Goal: Task Accomplishment & Management: Use online tool/utility

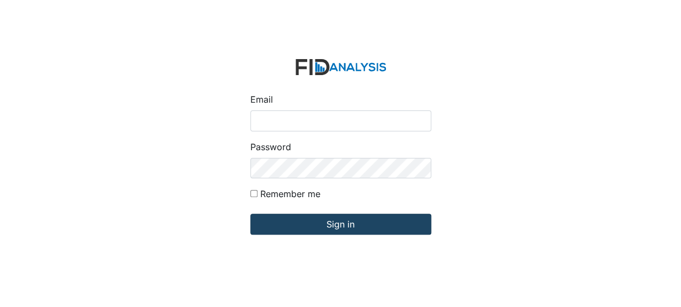
type input "[EMAIL_ADDRESS][DOMAIN_NAME]"
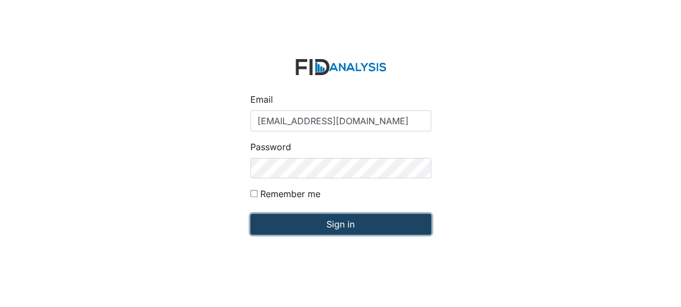
click at [272, 224] on input "Sign in" at bounding box center [340, 223] width 181 height 21
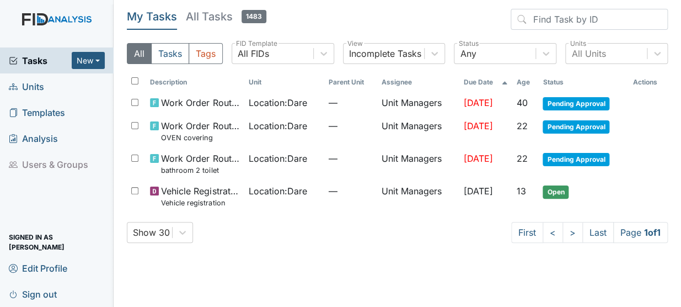
click at [33, 89] on span "Units" at bounding box center [26, 86] width 35 height 17
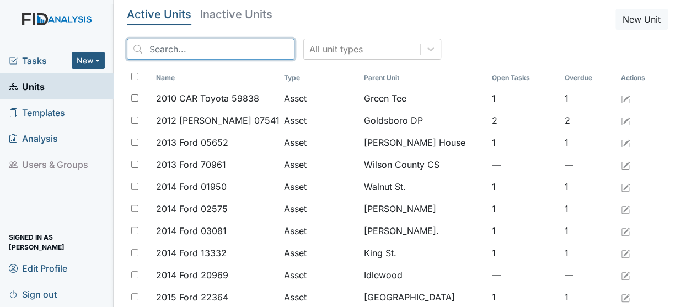
click at [168, 51] on input "search" at bounding box center [211, 49] width 168 height 21
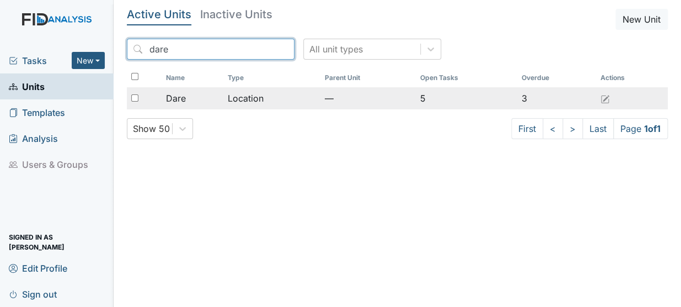
type input "dare"
click at [195, 94] on div "Dare" at bounding box center [192, 98] width 53 height 13
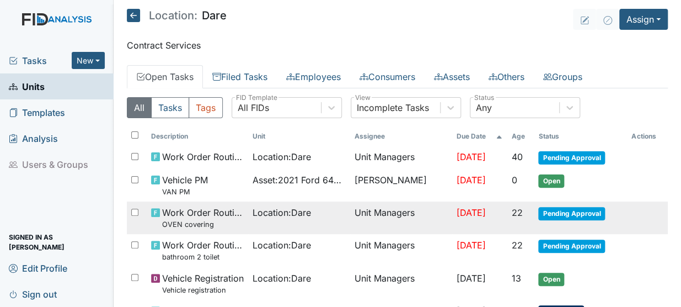
click at [216, 213] on span "Work Order Routine OVEN covering" at bounding box center [203, 218] width 82 height 24
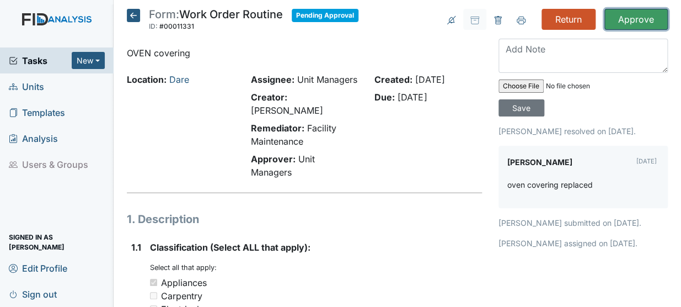
click at [625, 13] on input "Approve" at bounding box center [635, 19] width 63 height 21
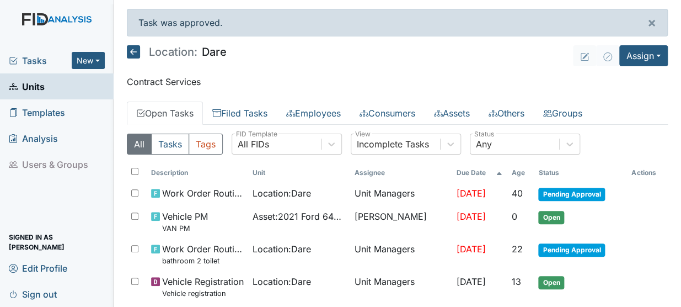
drag, startPoint x: 0, startPoint y: 0, endPoint x: 507, endPoint y: 160, distance: 531.3
click at [507, 160] on main "Task was approved. × Location: Dare Assign Assign Form Assign Inspection Assign…" at bounding box center [397, 153] width 567 height 307
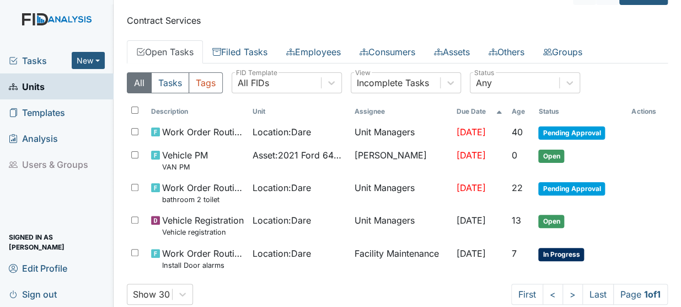
scroll to position [84, 0]
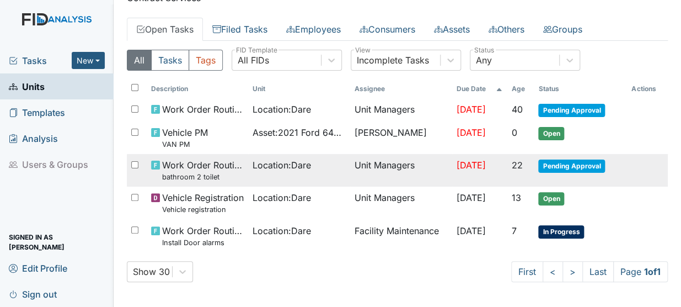
click at [231, 176] on small "bathroom 2 toilet" at bounding box center [203, 176] width 82 height 10
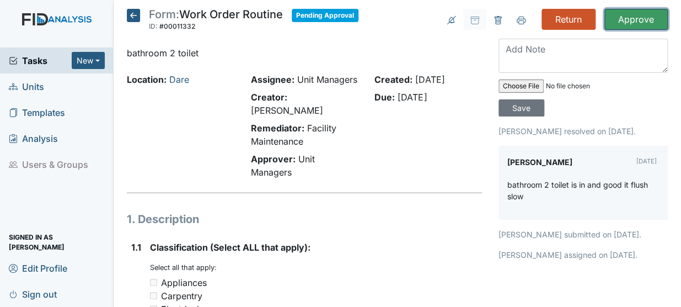
click at [614, 15] on input "Approve" at bounding box center [635, 19] width 63 height 21
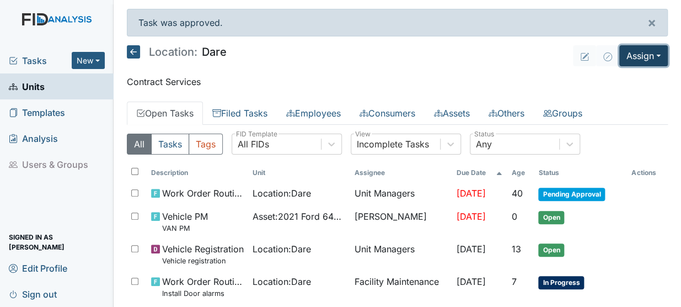
click at [619, 63] on button "Assign" at bounding box center [643, 55] width 49 height 21
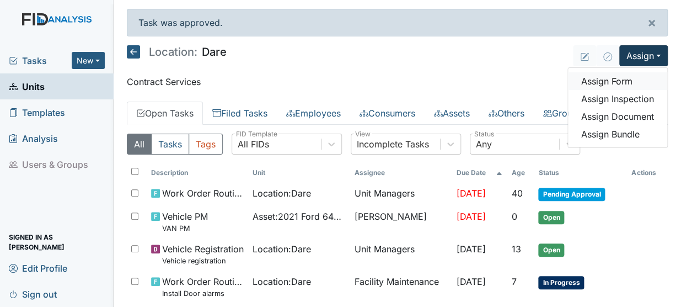
click at [588, 80] on link "Assign Form" at bounding box center [617, 81] width 99 height 18
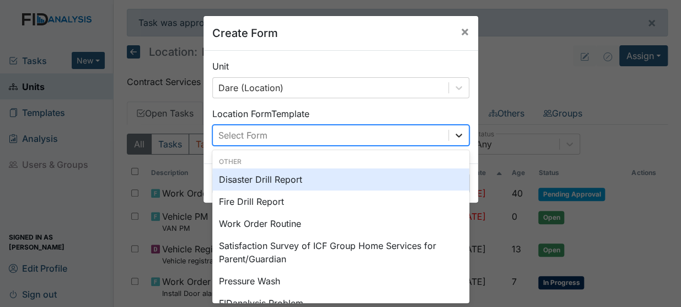
click at [454, 134] on icon at bounding box center [458, 135] width 11 height 11
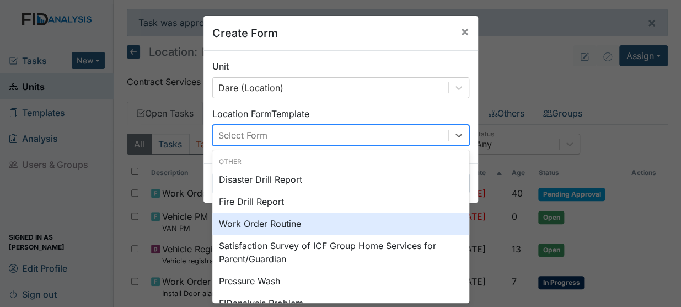
click at [282, 229] on div "Work Order Routine" at bounding box center [340, 223] width 257 height 22
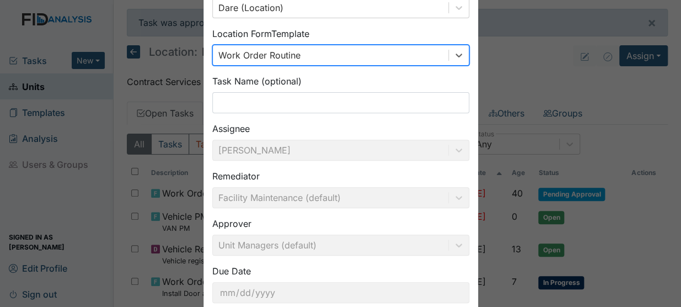
scroll to position [148, 0]
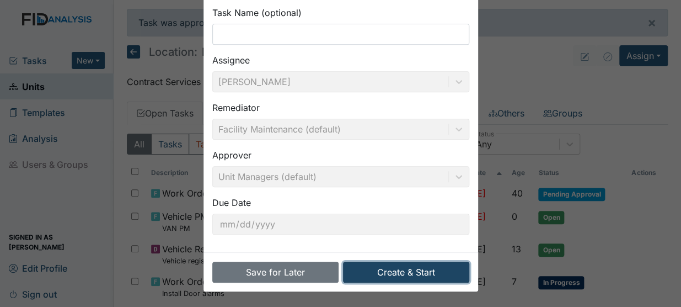
click at [368, 267] on button "Create & Start" at bounding box center [406, 271] width 126 height 21
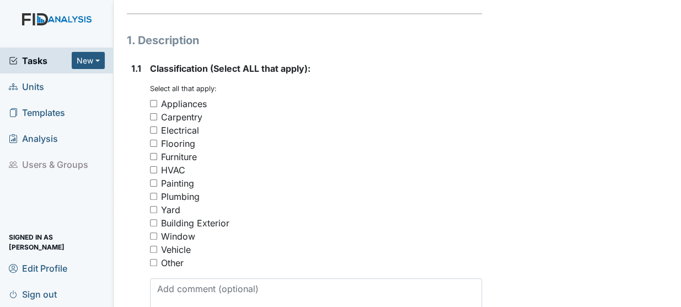
scroll to position [171, 0]
click at [154, 178] on input "Painting" at bounding box center [153, 181] width 7 height 7
checkbox input "true"
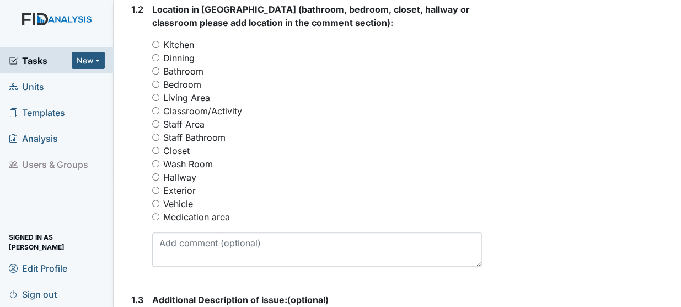
scroll to position [533, 0]
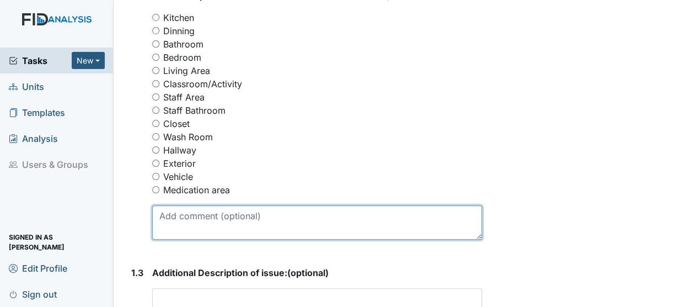
click at [189, 205] on textarea at bounding box center [317, 222] width 330 height 34
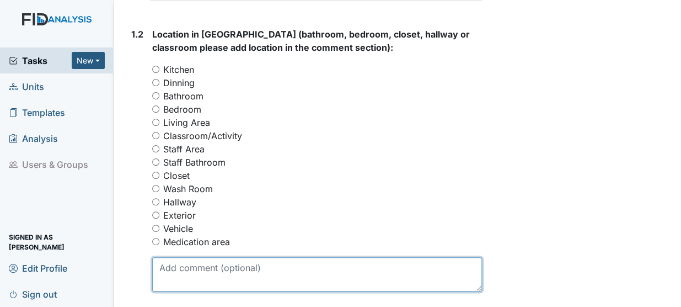
scroll to position [486, 0]
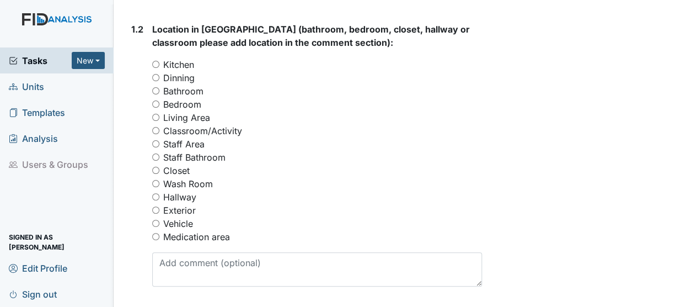
click at [157, 87] on input "Bathroom" at bounding box center [155, 90] width 7 height 7
radio input "true"
click at [157, 87] on input "Bathroom" at bounding box center [155, 90] width 7 height 7
radio input "true"
click at [158, 193] on input "Hallway" at bounding box center [155, 196] width 7 height 7
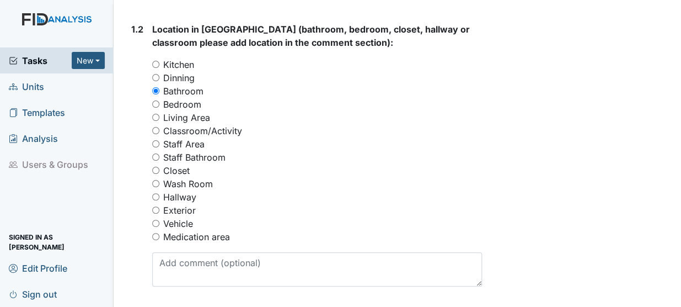
radio input "true"
click at [155, 87] on input "Bathroom" at bounding box center [155, 90] width 7 height 7
radio input "true"
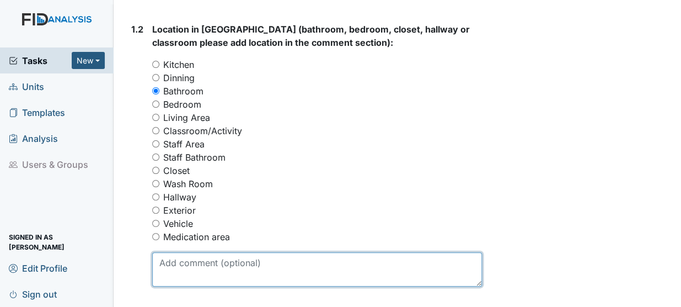
click at [176, 258] on textarea at bounding box center [317, 269] width 330 height 34
type textarea "g"
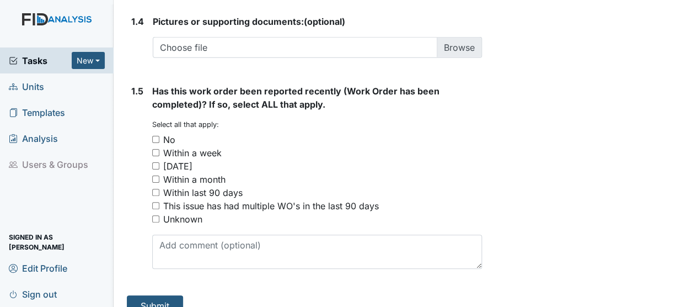
scroll to position [905, 0]
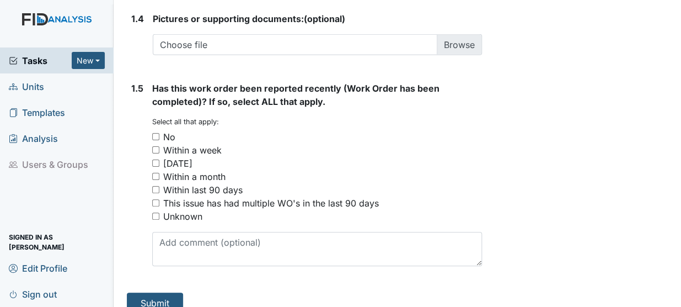
type textarea "different areas of the home"
click at [155, 133] on input "No" at bounding box center [155, 136] width 7 height 7
checkbox input "true"
click at [160, 292] on button "Submit" at bounding box center [155, 302] width 56 height 21
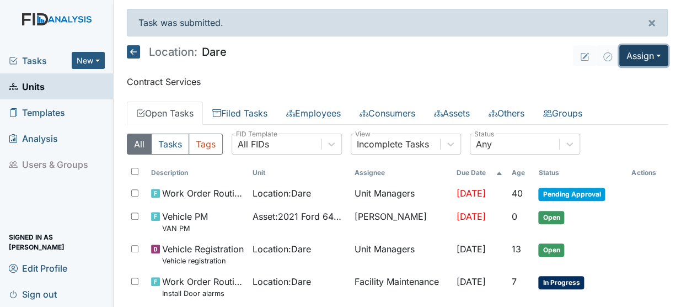
click at [631, 59] on button "Assign" at bounding box center [643, 55] width 49 height 21
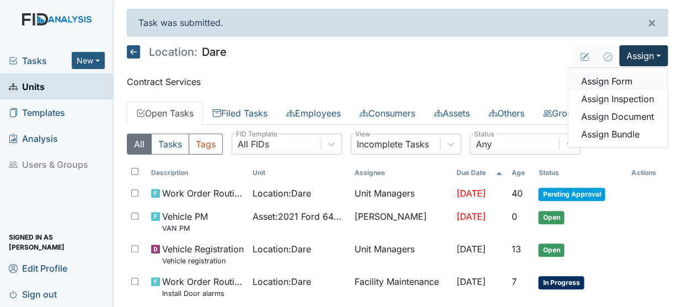
click at [609, 82] on link "Assign Form" at bounding box center [617, 81] width 99 height 18
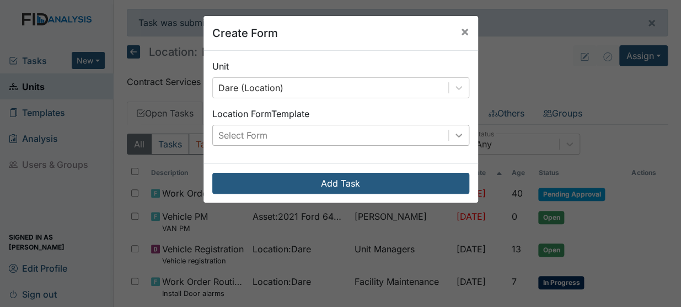
click at [453, 140] on icon at bounding box center [458, 135] width 11 height 11
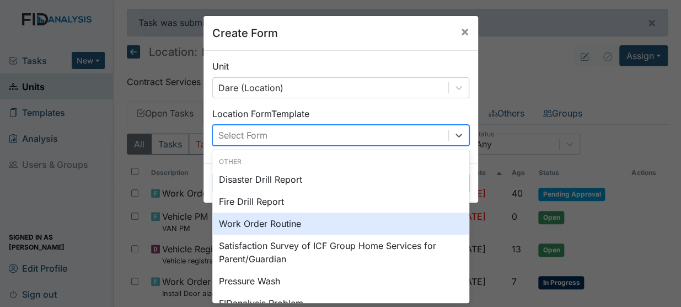
click at [262, 222] on div "Work Order Routine" at bounding box center [340, 223] width 257 height 22
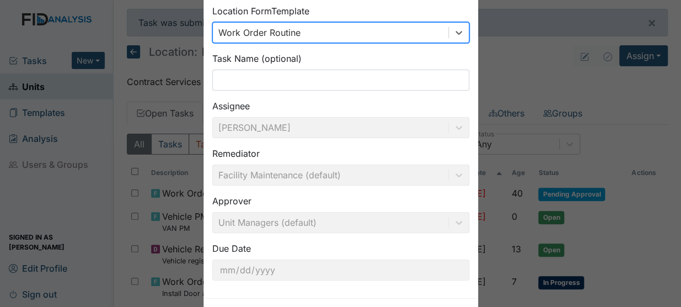
scroll to position [148, 0]
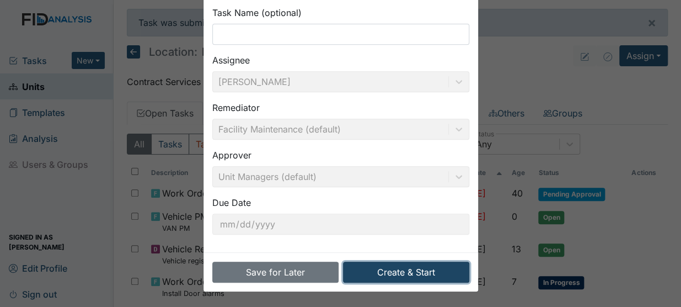
click at [369, 268] on button "Create & Start" at bounding box center [406, 271] width 126 height 21
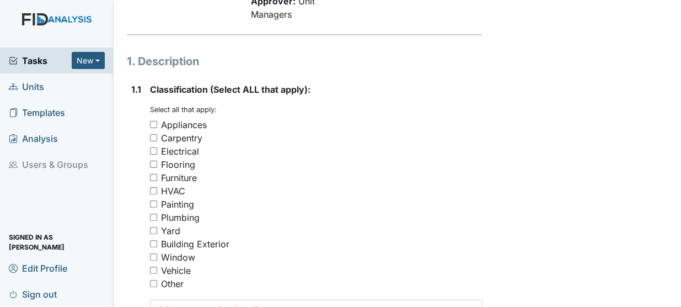
scroll to position [162, 0]
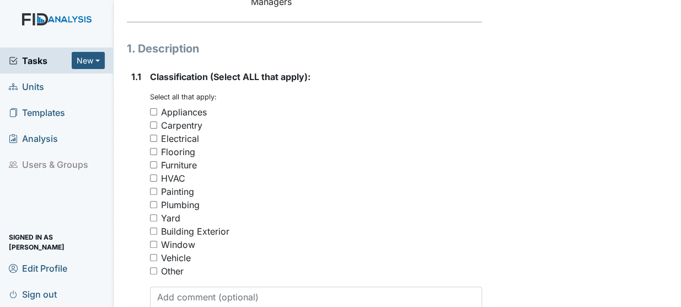
click at [154, 267] on input "Other" at bounding box center [153, 270] width 7 height 7
checkbox input "true"
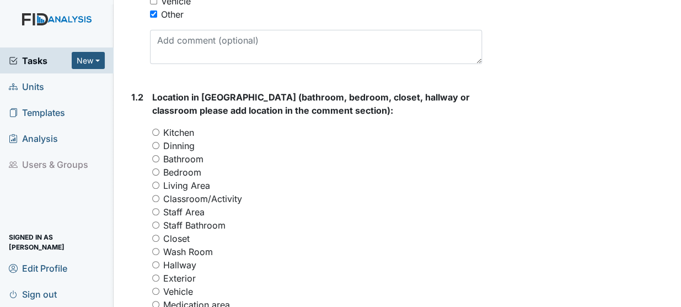
scroll to position [421, 0]
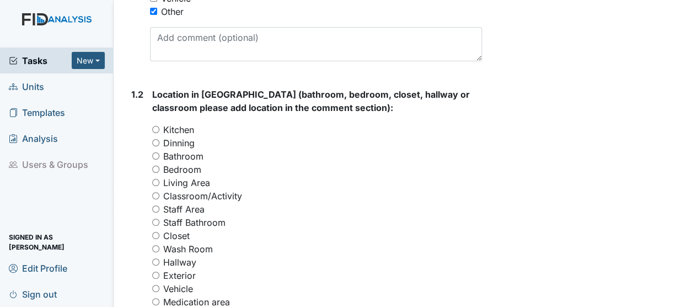
click at [156, 126] on input "Kitchen" at bounding box center [155, 129] width 7 height 7
radio input "true"
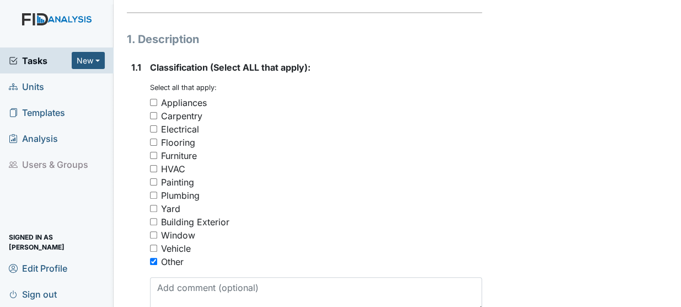
scroll to position [171, 0]
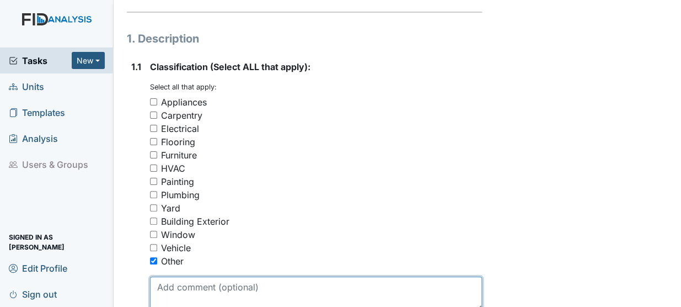
click at [190, 277] on textarea at bounding box center [316, 293] width 332 height 34
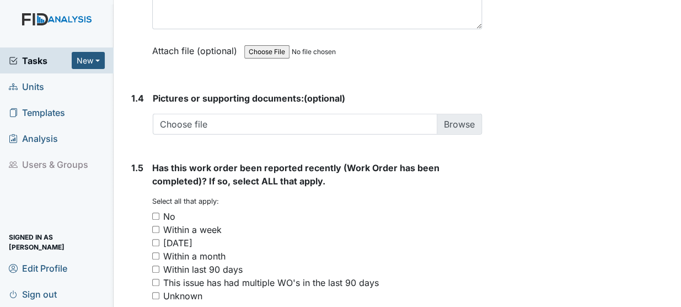
scroll to position [905, 0]
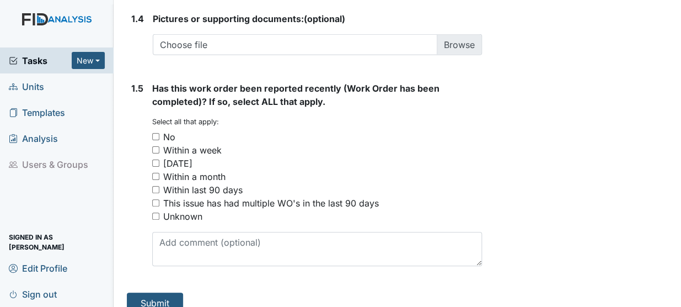
type textarea "blinds replace on the kitchen door"
click at [158, 292] on button "Submit" at bounding box center [155, 302] width 56 height 21
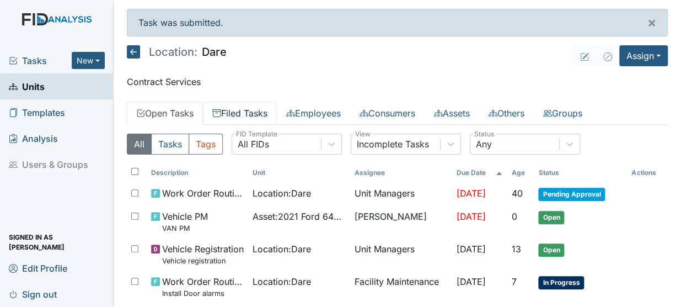
click at [261, 108] on link "Filed Tasks" at bounding box center [240, 112] width 74 height 23
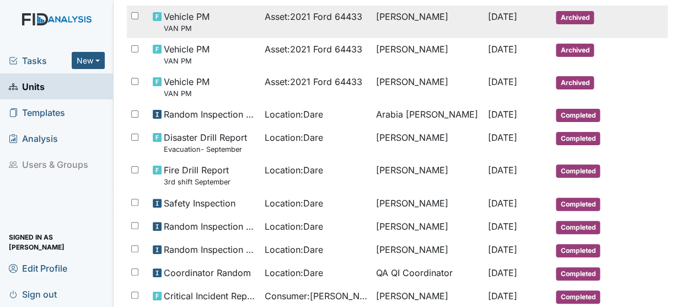
scroll to position [275, 0]
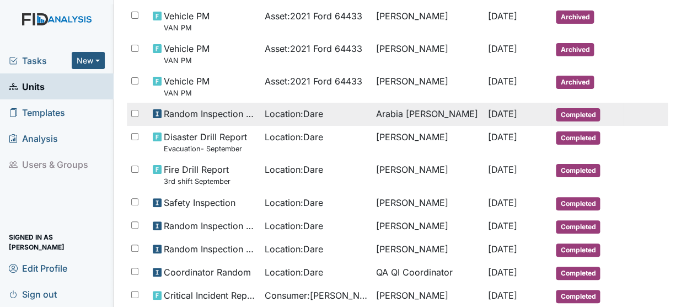
click at [500, 115] on span "[DATE]" at bounding box center [501, 113] width 29 height 11
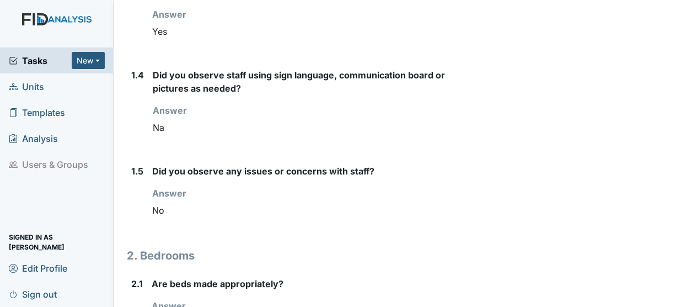
scroll to position [535, 0]
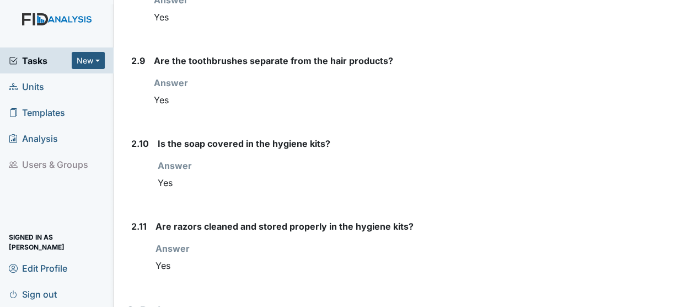
scroll to position [1330, 0]
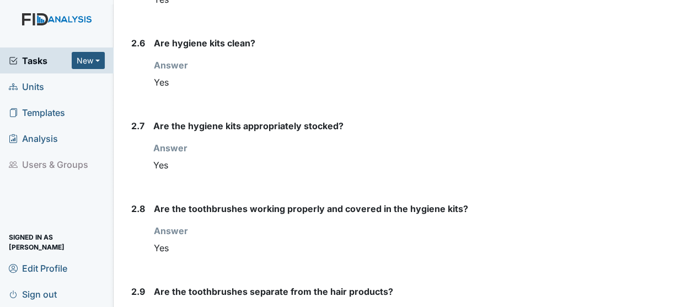
scroll to position [1089, 0]
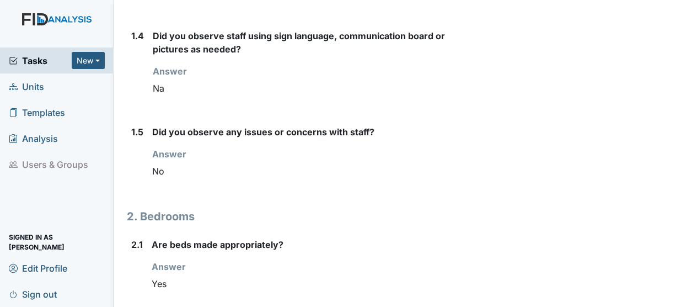
scroll to position [0, 0]
